Goal: Task Accomplishment & Management: Manage account settings

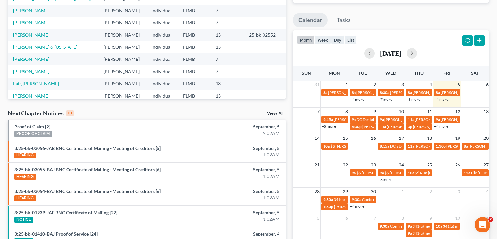
click at [413, 14] on ul "Calendar Tasks" at bounding box center [390, 21] width 196 height 17
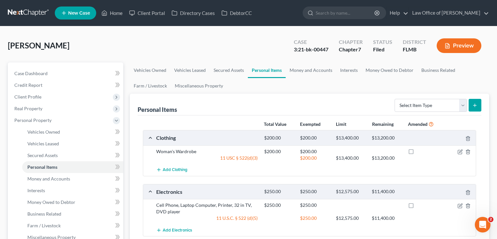
click at [22, 14] on link at bounding box center [29, 13] width 42 height 12
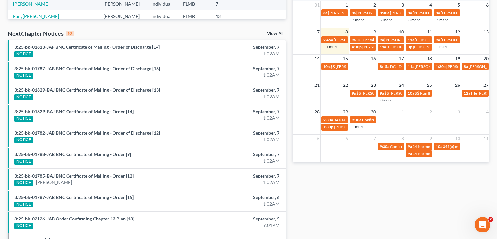
scroll to position [175, 0]
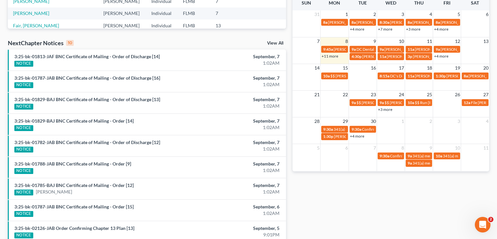
click at [330, 56] on link "+11 more" at bounding box center [329, 56] width 17 height 5
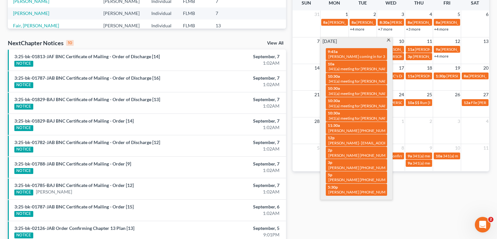
click at [314, 201] on div "Monthly Progress Bankruptcy Bankruptcy [DATE] [DATE] [DATE] [DATE] [DATE] [DATE…" at bounding box center [390, 67] width 203 height 415
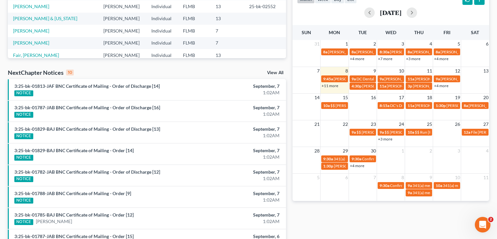
scroll to position [156, 0]
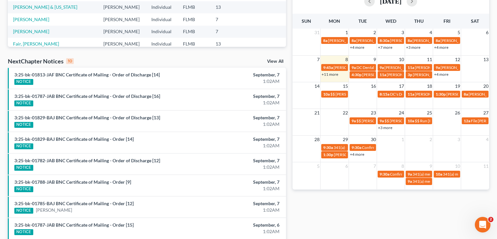
click at [330, 73] on link "+11 more" at bounding box center [329, 74] width 17 height 5
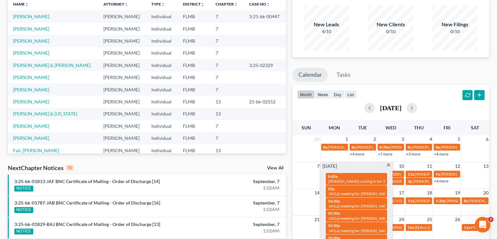
scroll to position [0, 0]
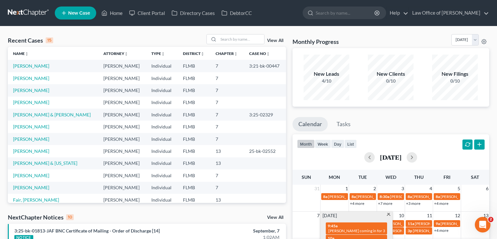
click at [84, 36] on div "Recent Cases 15 View All" at bounding box center [147, 40] width 278 height 13
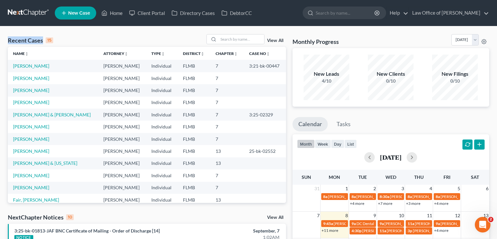
drag, startPoint x: 8, startPoint y: 40, endPoint x: 42, endPoint y: 42, distance: 34.3
click at [42, 42] on div "Recent Cases 15" at bounding box center [30, 40] width 45 height 8
click at [44, 35] on div "Recent Cases 15 View All" at bounding box center [147, 40] width 278 height 13
click at [231, 38] on input "search" at bounding box center [241, 39] width 46 height 9
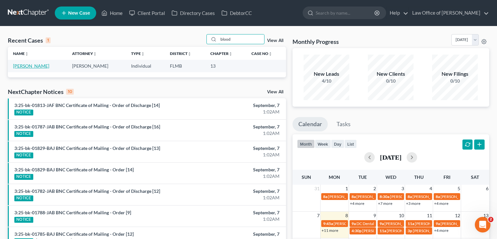
type input "blood"
click at [26, 67] on link "[PERSON_NAME]" at bounding box center [31, 66] width 36 height 6
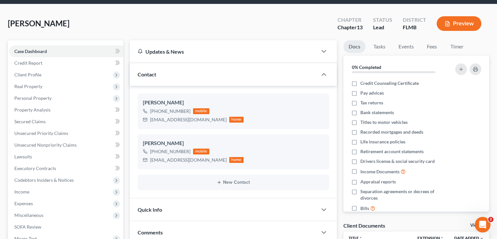
scroll to position [143, 0]
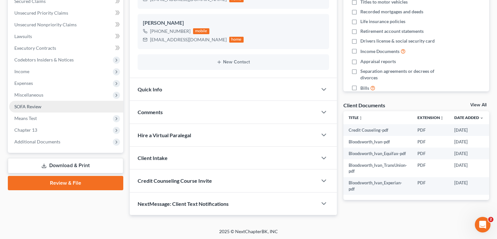
click at [43, 108] on link "SOFA Review" at bounding box center [66, 107] width 114 height 12
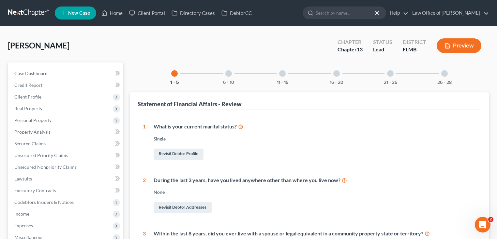
click at [446, 71] on div "26 - 28" at bounding box center [444, 74] width 22 height 22
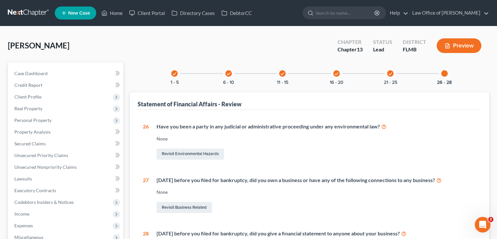
click at [46, 13] on link at bounding box center [29, 13] width 42 height 12
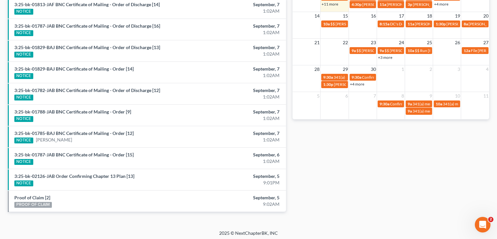
scroll to position [123, 0]
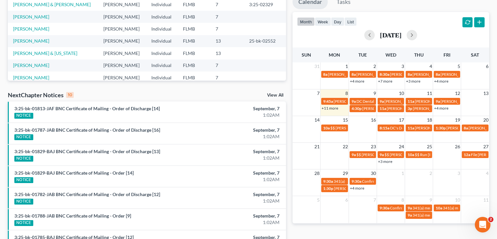
click at [327, 106] on link "+11 more" at bounding box center [329, 108] width 17 height 5
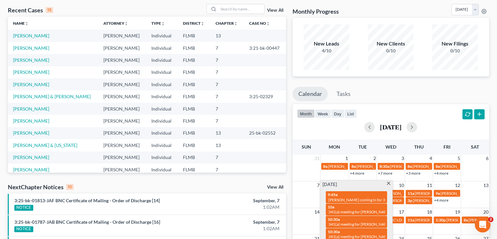
scroll to position [0, 0]
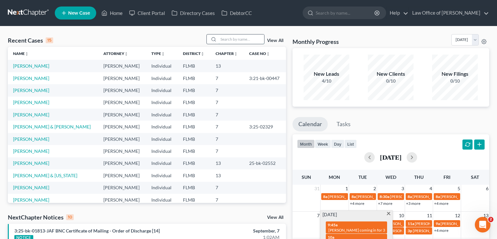
click at [236, 42] on input "search" at bounding box center [241, 39] width 46 height 9
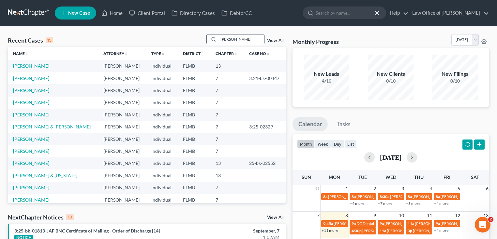
type input "murphy"
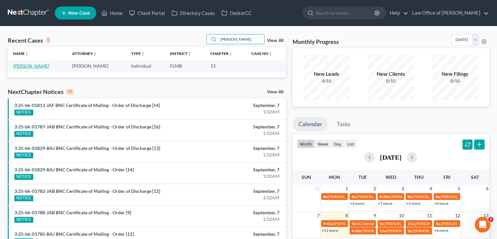
click at [49, 64] on link "[PERSON_NAME]" at bounding box center [31, 66] width 36 height 6
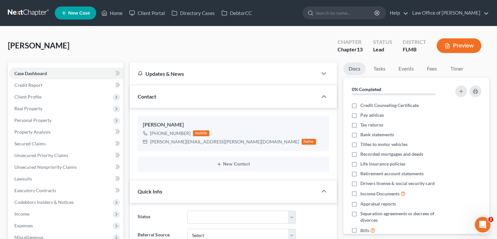
drag, startPoint x: 113, startPoint y: 41, endPoint x: 37, endPoint y: 42, distance: 76.6
click at [37, 42] on div "Murphy-Bierley, Kaitlin Upgraded Chapter Chapter 13 Status Lead District FLMB P…" at bounding box center [248, 48] width 481 height 28
click at [37, 42] on span "[PERSON_NAME]" at bounding box center [39, 45] width 62 height 9
drag, startPoint x: 96, startPoint y: 43, endPoint x: 10, endPoint y: 44, distance: 86.3
click at [10, 44] on div "Murphy-Bierley, Kaitlin Upgraded Chapter Chapter 13 Status Lead District FLMB P…" at bounding box center [248, 48] width 481 height 28
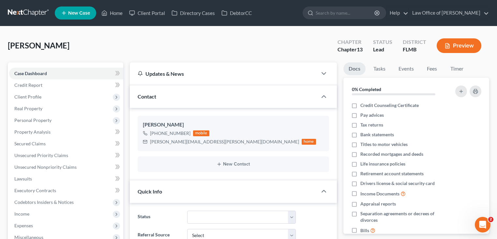
click at [10, 44] on span "[PERSON_NAME]" at bounding box center [39, 45] width 62 height 9
drag, startPoint x: 103, startPoint y: 45, endPoint x: 5, endPoint y: 44, distance: 97.7
click at [5, 44] on div "Murphy-Bierley, Kaitlin Upgraded Chapter Chapter 13 Status Lead District FLMB P…" at bounding box center [248, 222] width 497 height 393
drag, startPoint x: 98, startPoint y: 44, endPoint x: 11, endPoint y: 41, distance: 87.0
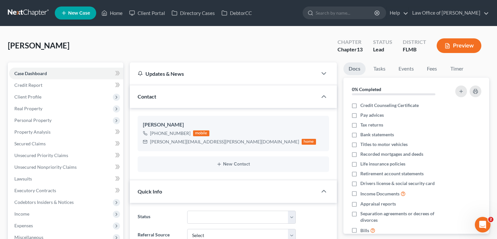
click at [11, 41] on div "Murphy-Bierley, Kaitlin Upgraded Chapter Chapter 13 Status Lead District FLMB P…" at bounding box center [248, 48] width 481 height 28
click at [13, 40] on div "Murphy-Bierley, Kaitlin Upgraded Chapter Chapter 13 Status Lead District FLMB P…" at bounding box center [248, 48] width 481 height 28
drag, startPoint x: 9, startPoint y: 43, endPoint x: 126, endPoint y: 50, distance: 116.8
click at [126, 50] on div "Murphy-Bierley, Kaitlin Upgraded Chapter Chapter 13 Status Lead District FLMB P…" at bounding box center [248, 48] width 481 height 28
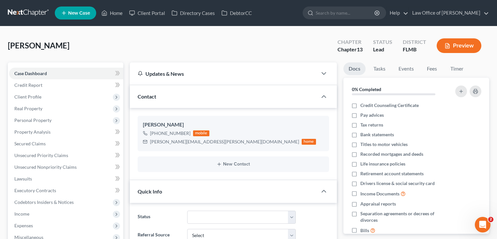
drag, startPoint x: 121, startPoint y: 52, endPoint x: 9, endPoint y: 41, distance: 112.3
click at [9, 41] on div "Murphy-Bierley, Kaitlin Upgraded Chapter Chapter 13 Status Lead District FLMB P…" at bounding box center [248, 48] width 481 height 28
click at [16, 35] on div "Murphy-Bierley, Kaitlin Upgraded Chapter Chapter 13 Status Lead District FLMB P…" at bounding box center [248, 48] width 481 height 28
drag, startPoint x: 107, startPoint y: 46, endPoint x: 9, endPoint y: 39, distance: 98.0
click at [9, 39] on div "Murphy-Bierley, Kaitlin Upgraded Chapter Chapter 13 Status Lead District FLMB P…" at bounding box center [248, 48] width 481 height 28
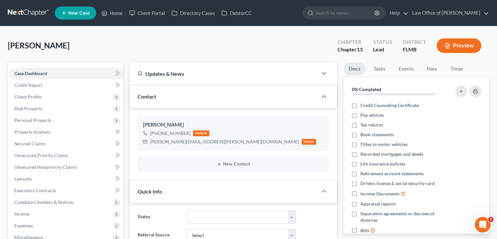
click at [9, 39] on div "Murphy-Bierley, Kaitlin Upgraded Chapter Chapter 13 Status Lead District FLMB P…" at bounding box center [248, 48] width 481 height 28
click at [35, 14] on link at bounding box center [29, 13] width 42 height 12
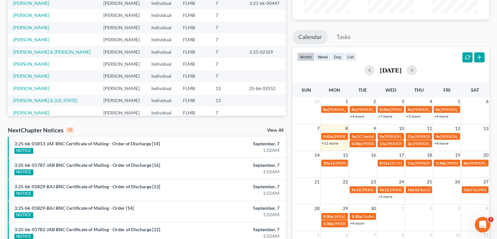
scroll to position [78, 0]
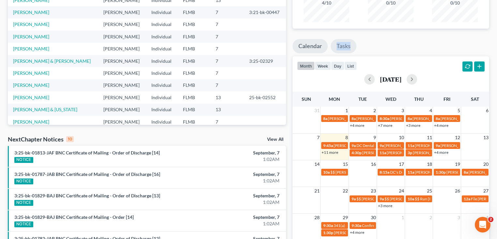
drag, startPoint x: 366, startPoint y: 42, endPoint x: 335, endPoint y: 43, distance: 31.0
click at [335, 43] on ul "Calendar Tasks" at bounding box center [390, 47] width 196 height 17
click at [379, 43] on ul "Calendar Tasks" at bounding box center [390, 47] width 196 height 17
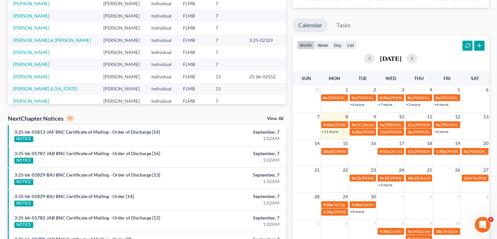
scroll to position [182, 0]
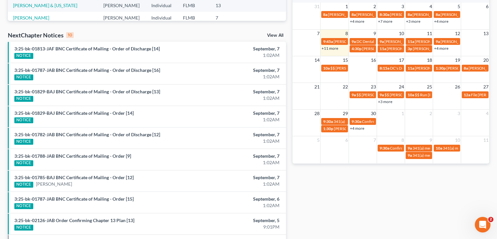
click at [334, 48] on link "+11 more" at bounding box center [329, 48] width 17 height 5
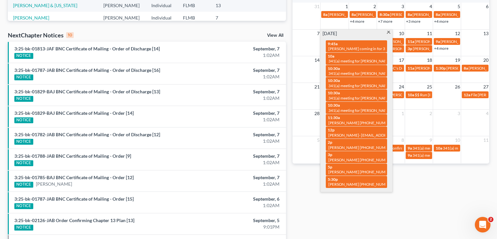
click at [331, 192] on div "Monthly Progress Bankruptcy Bankruptcy [DATE] [DATE] [DATE] [DATE] [DATE] [DATE…" at bounding box center [390, 59] width 203 height 415
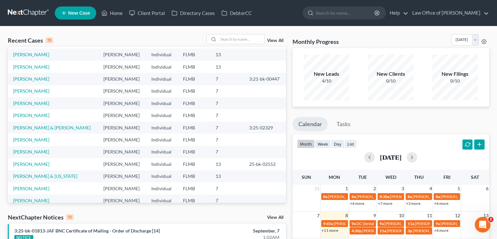
scroll to position [0, 0]
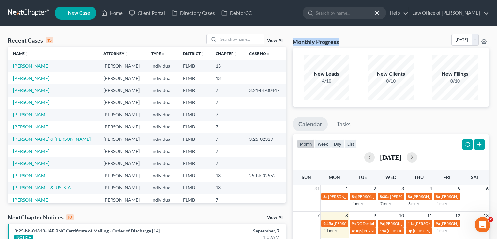
drag, startPoint x: 293, startPoint y: 39, endPoint x: 354, endPoint y: 33, distance: 61.9
click at [354, 33] on div "Recent Cases 15 View All Name unfold_more expand_more expand_less Attorney unfo…" at bounding box center [248, 241] width 497 height 431
click at [168, 32] on div "Recent Cases 15 View All Name unfold_more expand_more expand_less Attorney unfo…" at bounding box center [248, 241] width 497 height 431
click at [347, 44] on div "Monthly Progress Bankruptcy Bankruptcy [DATE] [DATE] [DATE] [DATE] [DATE] [DATE…" at bounding box center [390, 41] width 196 height 14
